Goal: Information Seeking & Learning: Learn about a topic

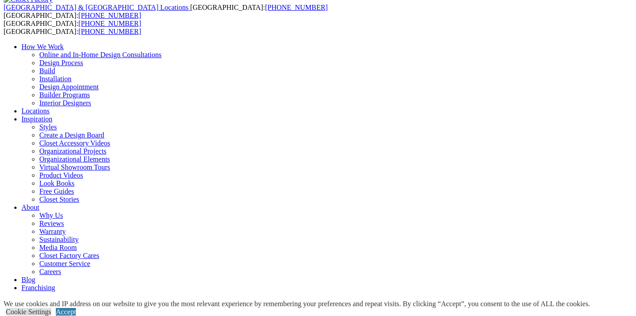
scroll to position [45, 0]
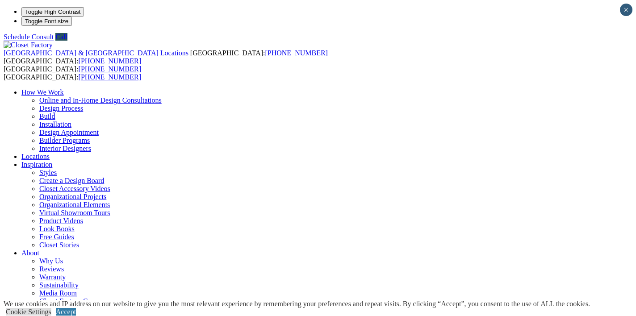
scroll to position [0, 0]
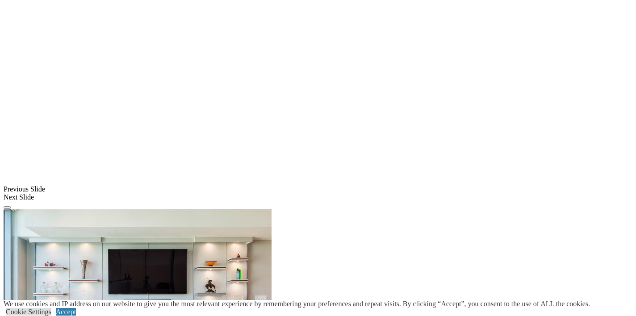
scroll to position [658, 0]
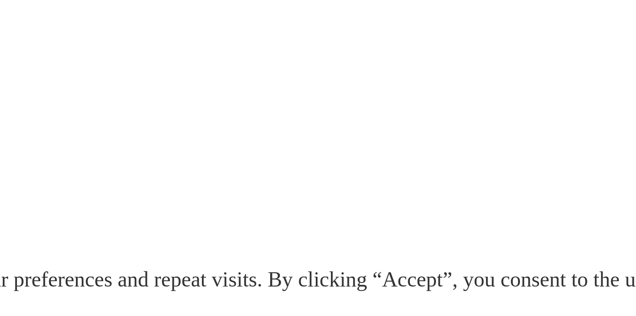
scroll to position [673, 0]
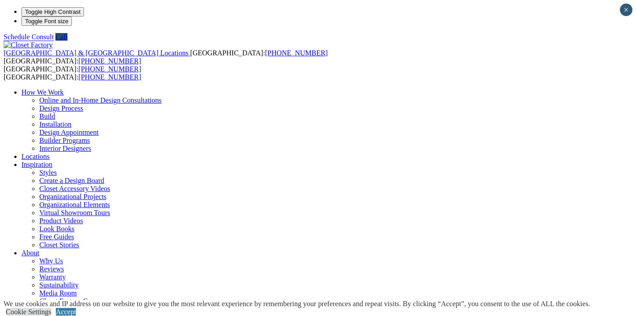
scroll to position [0, 0]
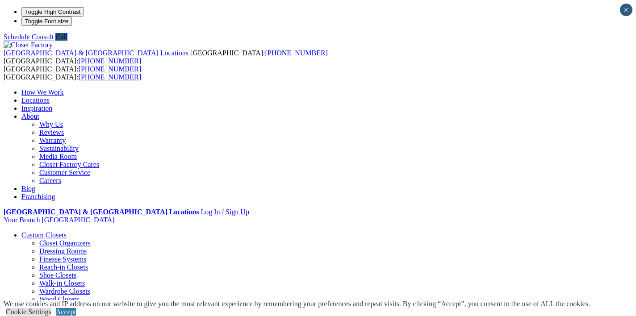
click at [42, 312] on link "Garage" at bounding box center [31, 316] width 21 height 8
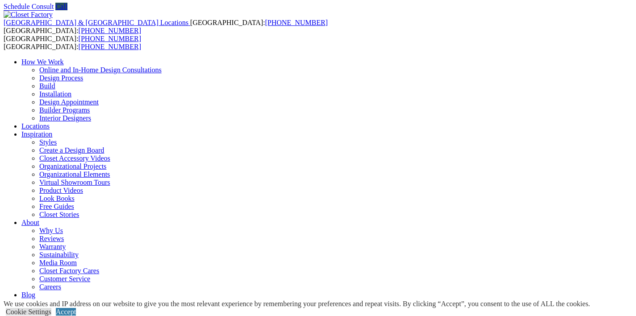
scroll to position [24, 0]
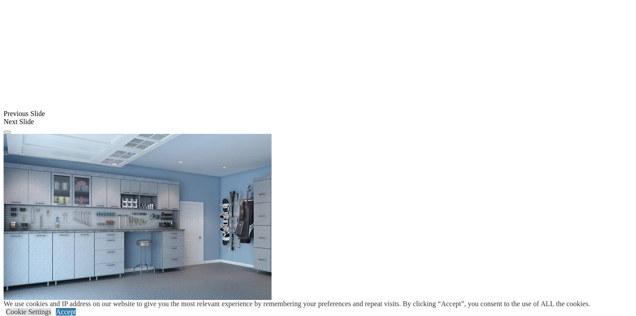
scroll to position [736, 0]
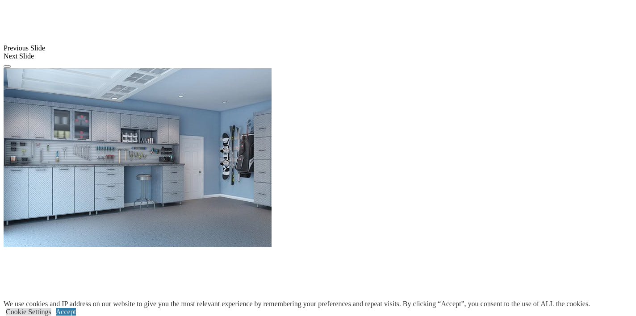
scroll to position [802, 0]
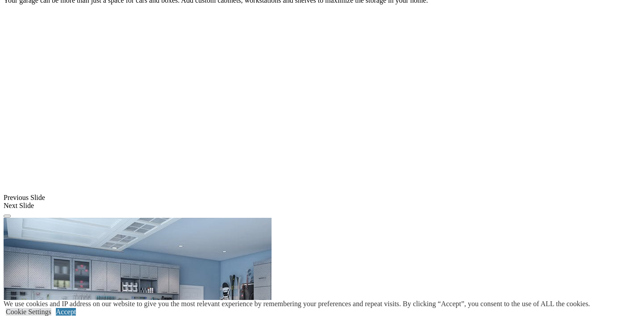
scroll to position [648, 0]
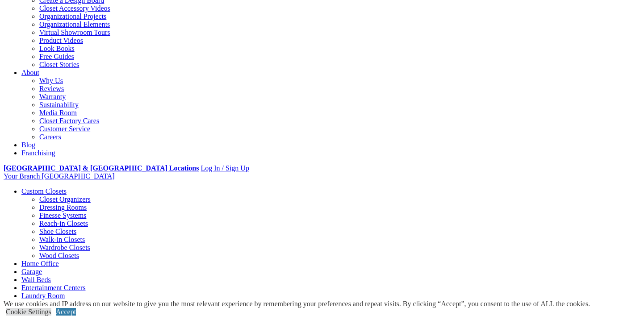
scroll to position [178, 0]
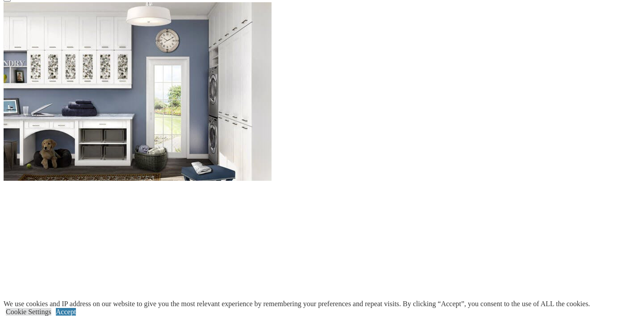
scroll to position [756, 0]
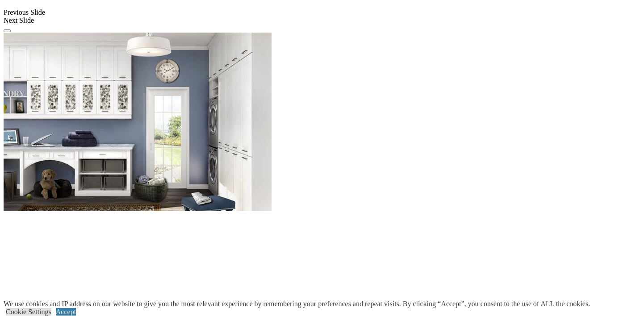
scroll to position [717, 0]
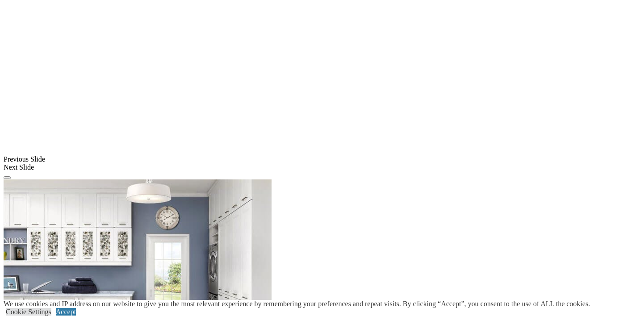
scroll to position [574, 0]
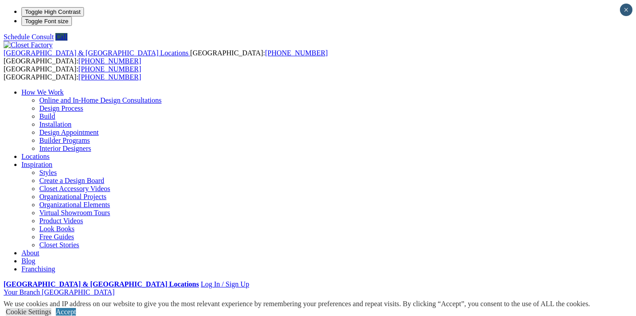
scroll to position [0, 0]
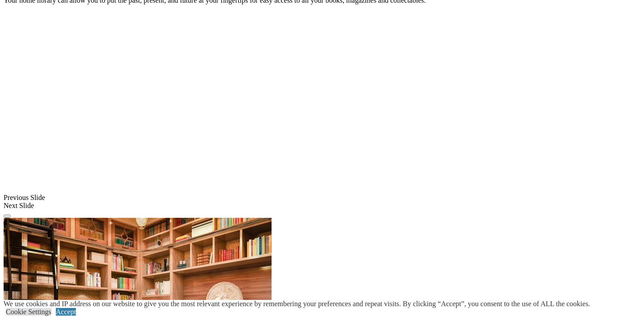
scroll to position [659, 0]
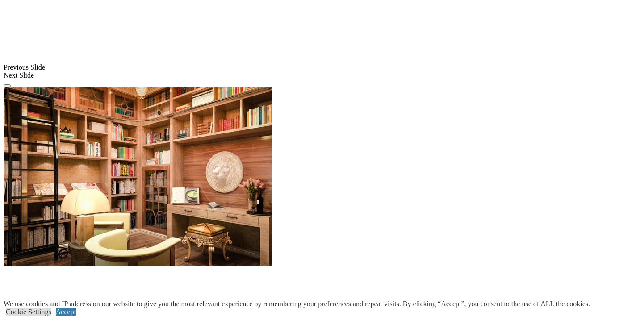
scroll to position [789, 0]
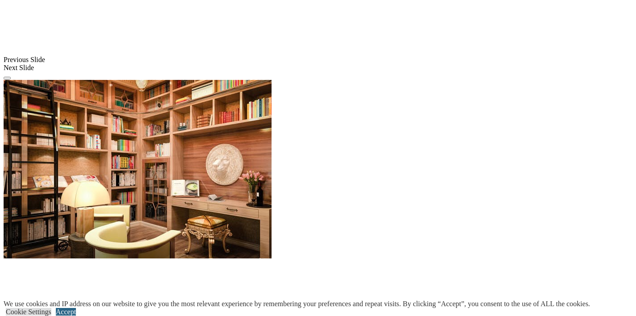
click at [76, 308] on link "Accept" at bounding box center [66, 312] width 20 height 8
